Goal: Task Accomplishment & Management: Manage account settings

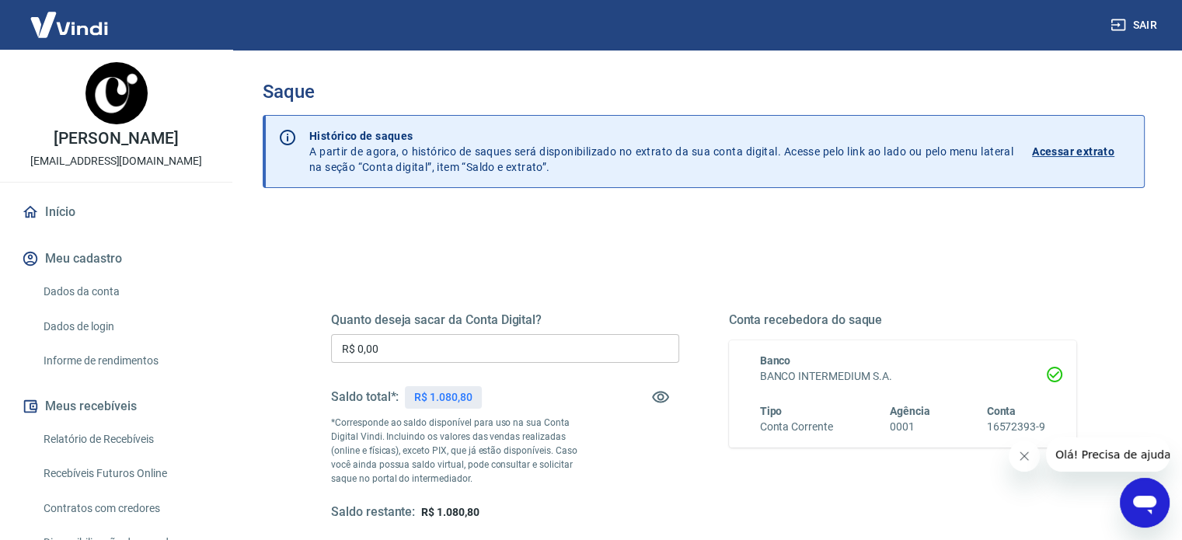
click at [441, 347] on input "R$ 0,00" at bounding box center [505, 348] width 348 height 29
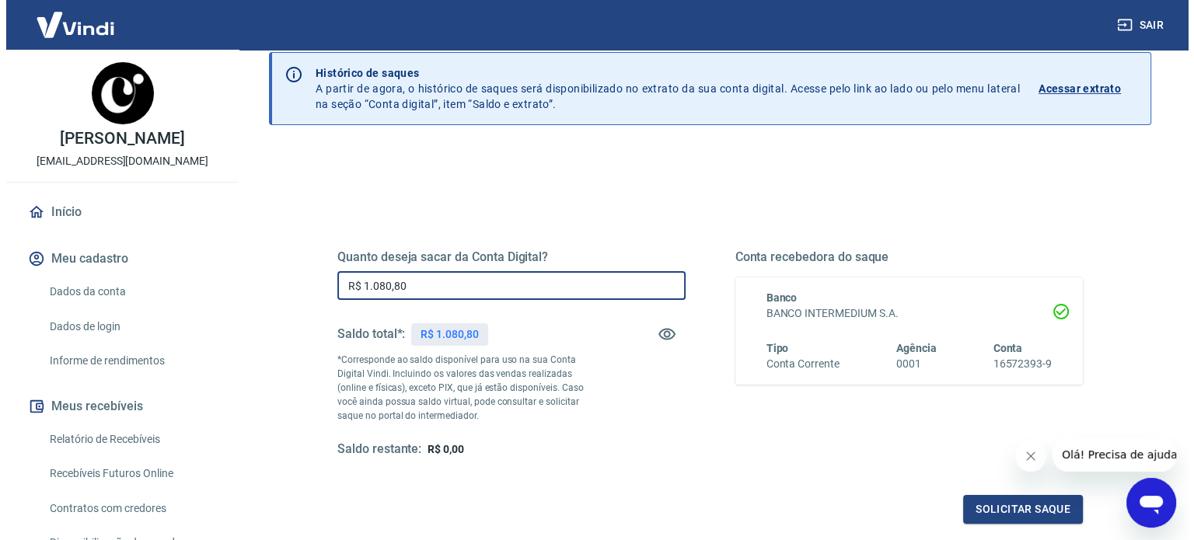
scroll to position [155, 0]
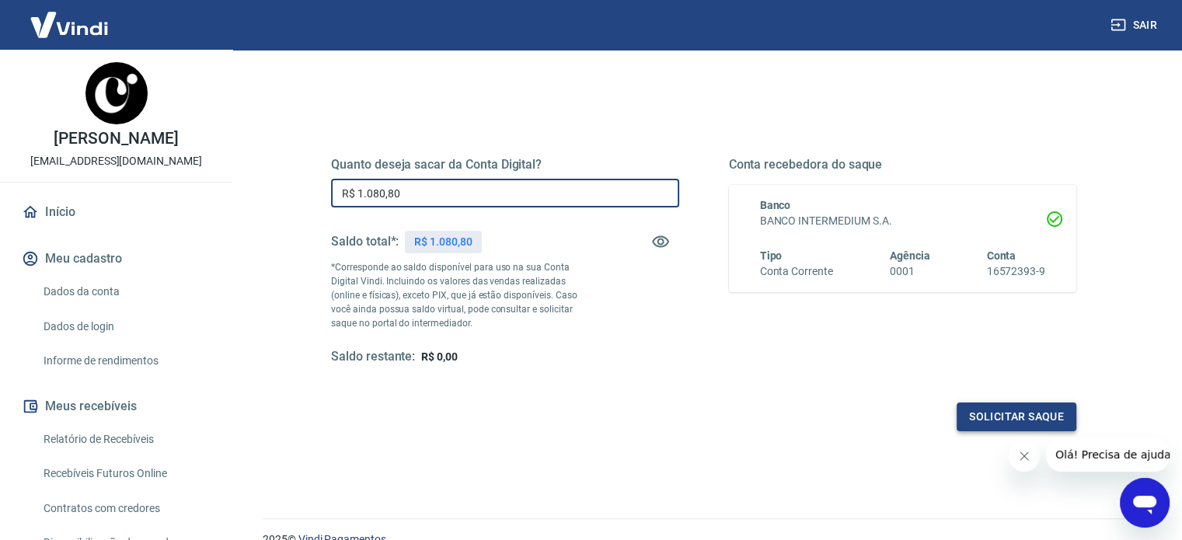
type input "R$ 1.080,80"
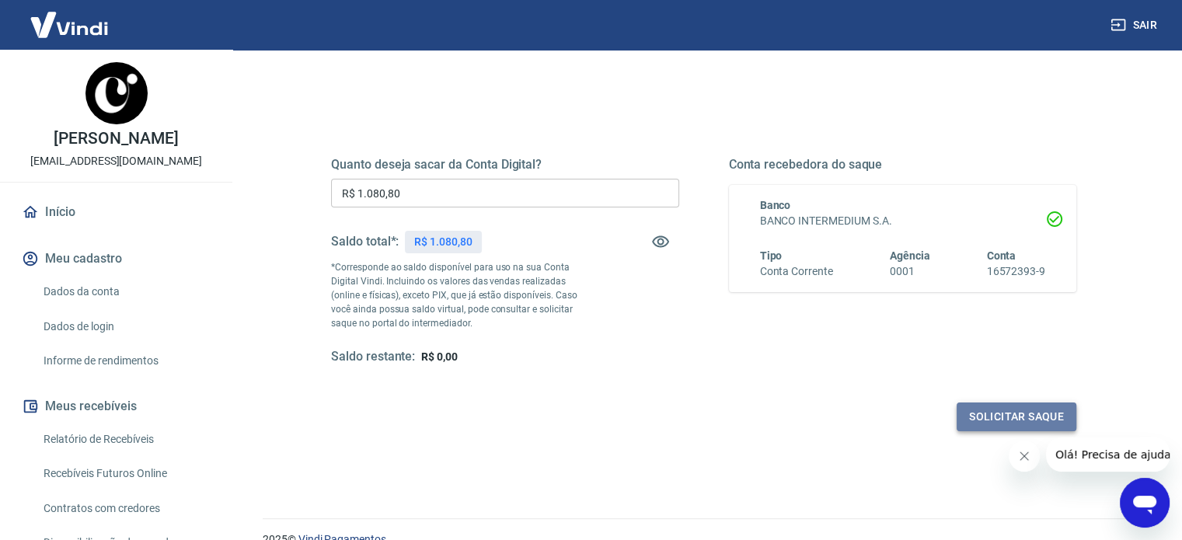
click at [997, 413] on button "Solicitar saque" at bounding box center [1017, 417] width 120 height 29
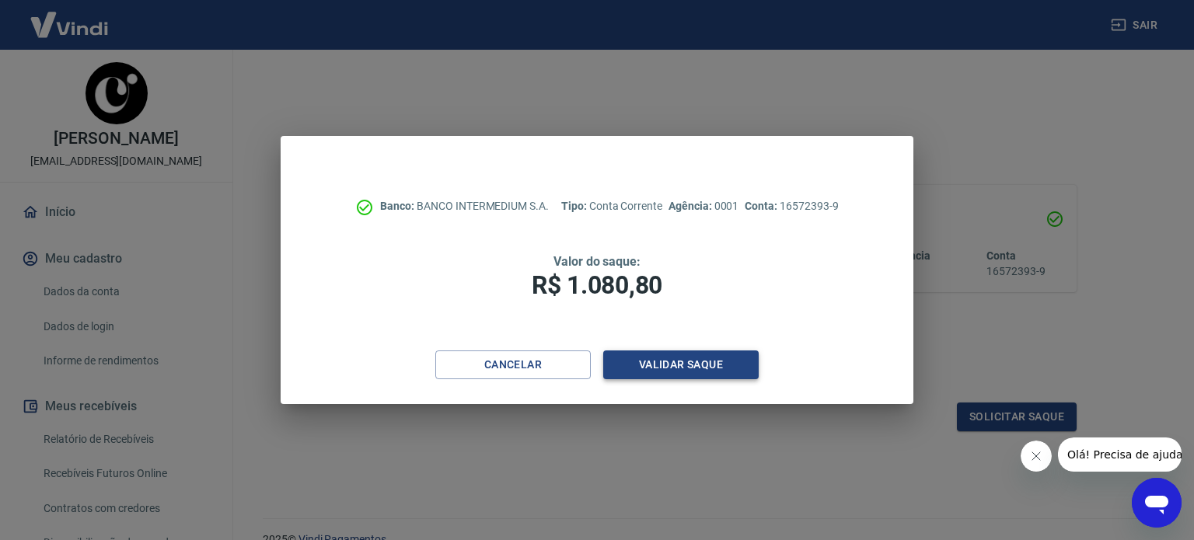
click at [687, 363] on button "Validar saque" at bounding box center [680, 364] width 155 height 29
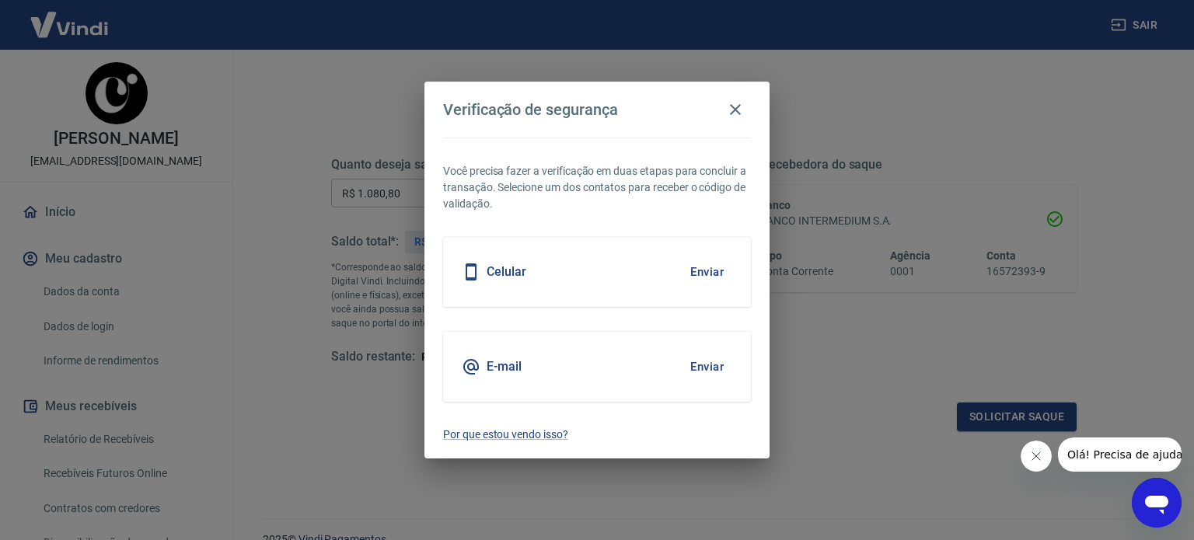
click at [713, 269] on button "Enviar" at bounding box center [707, 272] width 51 height 33
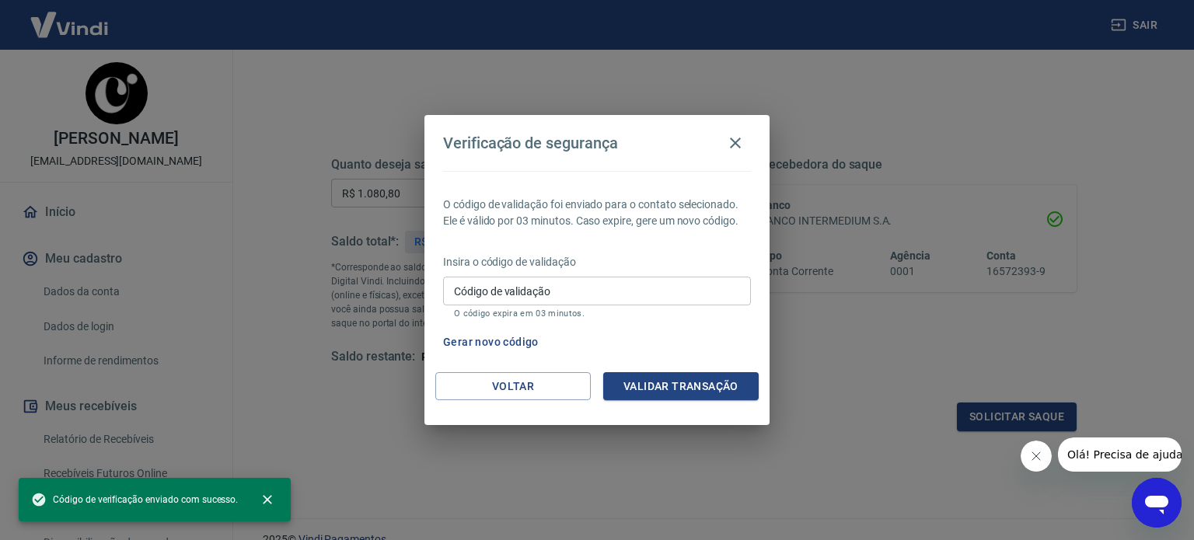
click at [537, 302] on input "Código de validação" at bounding box center [597, 291] width 308 height 29
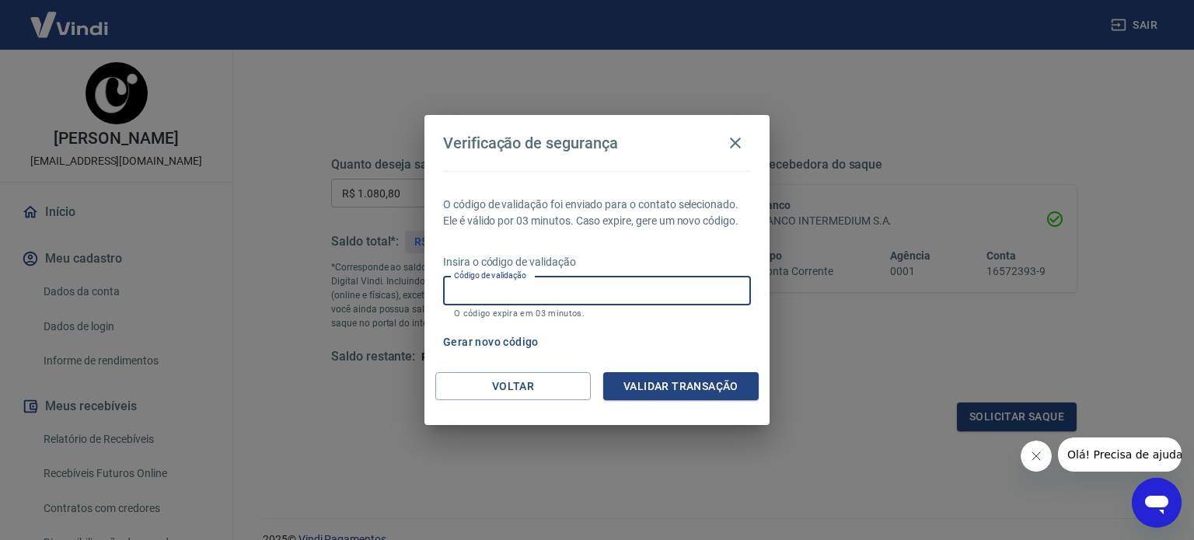
click at [688, 329] on div "Gerar novo código" at bounding box center [594, 342] width 314 height 29
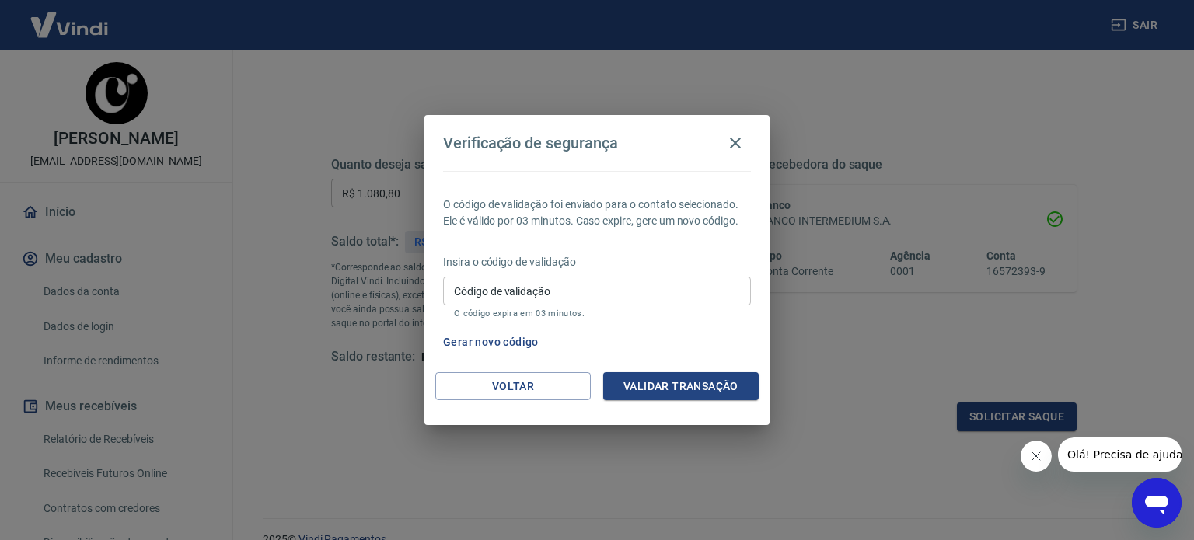
click at [518, 344] on button "Gerar novo código" at bounding box center [491, 342] width 108 height 29
